Goal: Task Accomplishment & Management: Manage account settings

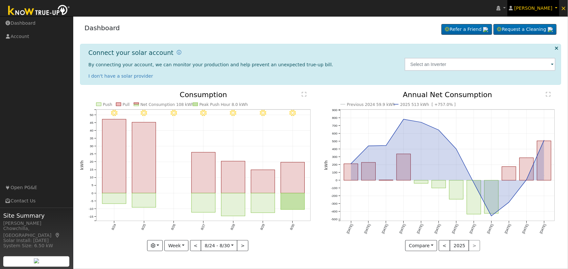
click at [548, 8] on span "[PERSON_NAME]" at bounding box center [533, 8] width 38 height 5
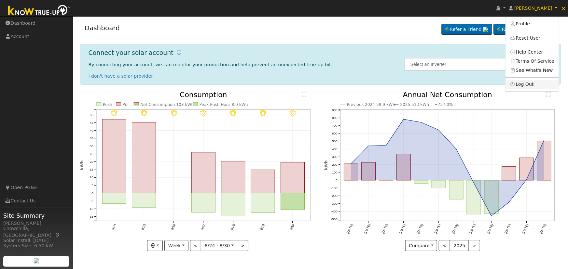
click at [535, 81] on link "Log Out" at bounding box center [531, 84] width 53 height 9
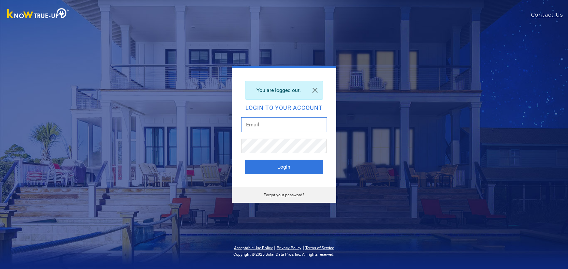
click at [256, 124] on input "text" at bounding box center [284, 124] width 86 height 15
type input "dgibby024@gmail.com"
click at [286, 170] on button "Login" at bounding box center [284, 167] width 78 height 14
